Goal: Information Seeking & Learning: Find specific fact

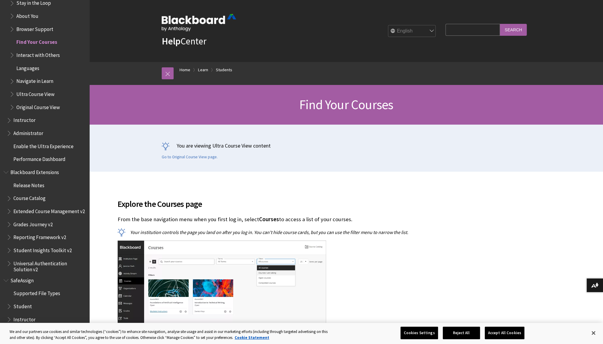
click at [456, 30] on input "Search Query" at bounding box center [472, 30] width 54 height 12
type input "re"
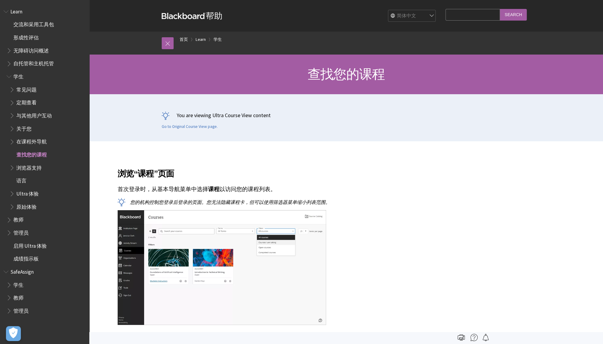
click at [469, 10] on input "Search Query" at bounding box center [472, 15] width 54 height 12
type input "reading list"
click at [512, 11] on input "Search" at bounding box center [513, 15] width 27 height 12
click at [514, 16] on input "Search" at bounding box center [513, 15] width 27 height 12
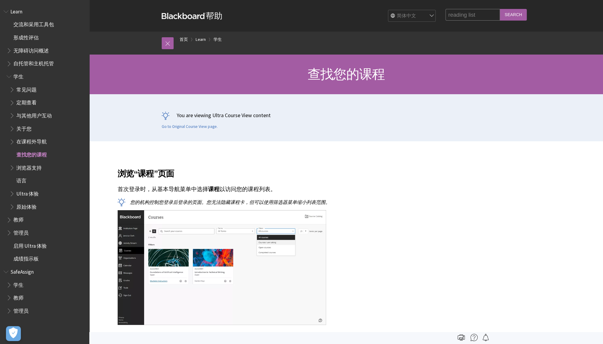
click at [514, 16] on input "Search" at bounding box center [513, 15] width 27 height 12
